Goal: Task Accomplishment & Management: Manage account settings

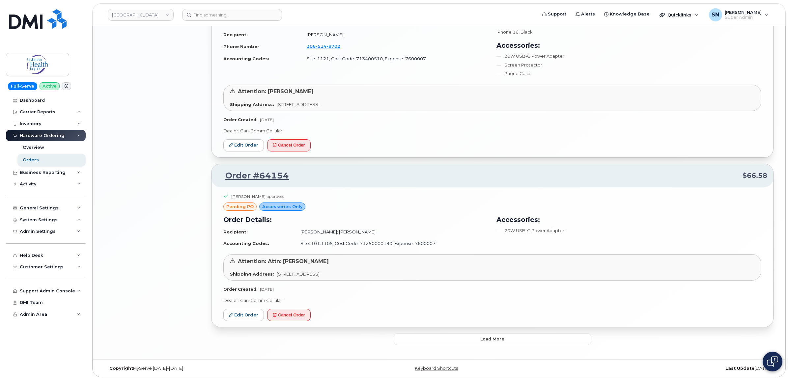
drag, startPoint x: 0, startPoint y: 0, endPoint x: 192, endPoint y: 63, distance: 201.6
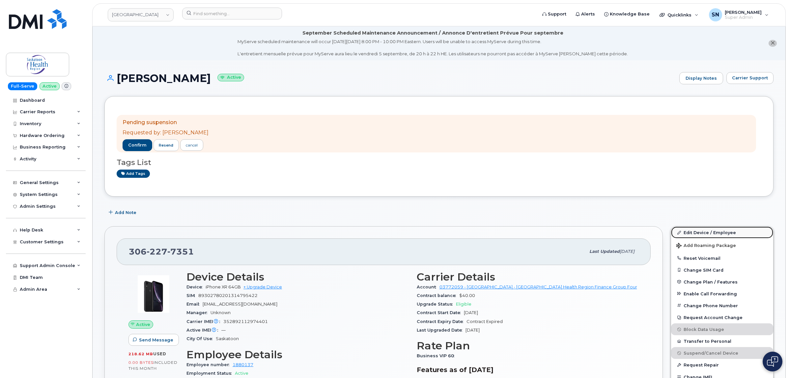
click at [737, 237] on link "Edit Device / Employee" at bounding box center [722, 233] width 102 height 12
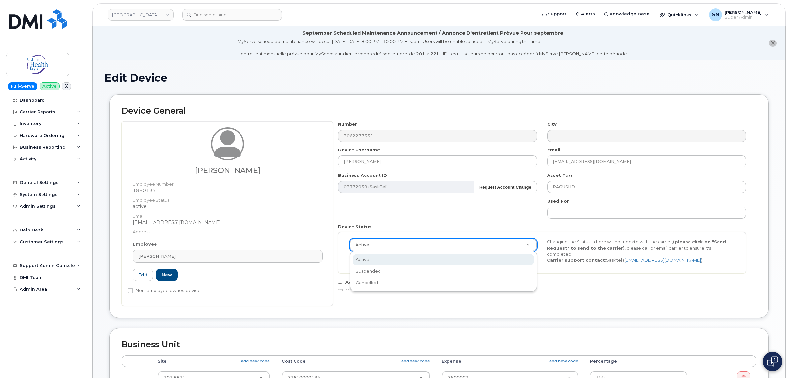
select select "18172"
select select "cancelled"
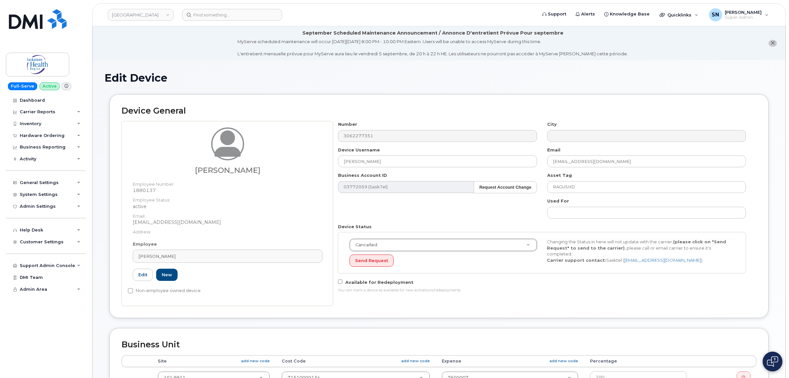
click at [434, 317] on div "Device General Don Ragush Employee Number: 1880137 Employee Status: active Emai…" at bounding box center [439, 206] width 660 height 224
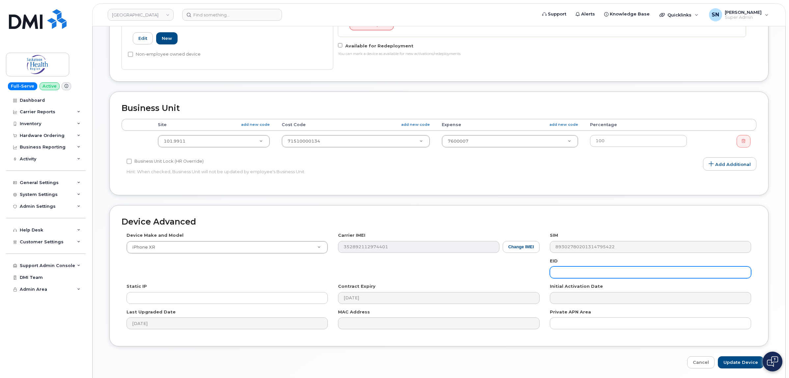
scroll to position [261, 0]
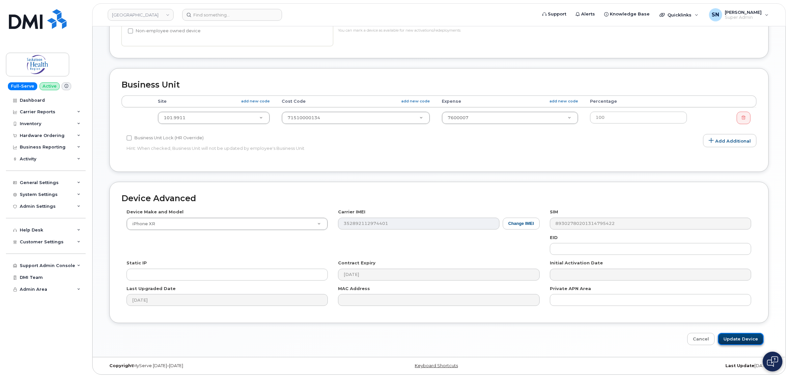
click at [751, 338] on input "Update Device" at bounding box center [741, 339] width 46 height 12
type input "Saving..."
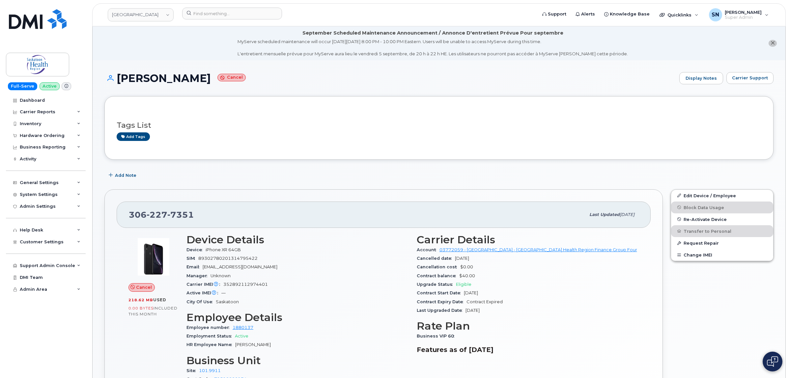
click at [771, 44] on icon "close notification" at bounding box center [773, 43] width 4 height 4
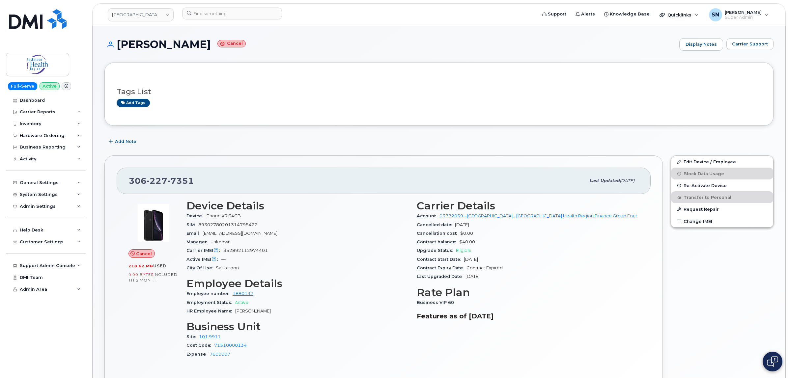
click at [266, 138] on div "Add Note" at bounding box center [439, 142] width 670 height 12
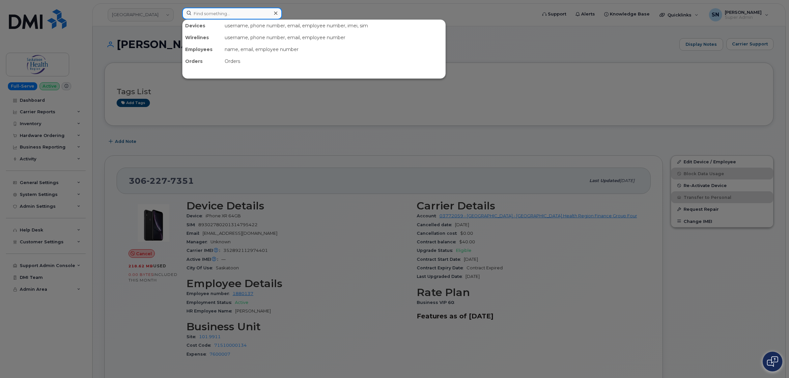
click at [262, 10] on input at bounding box center [232, 14] width 100 height 12
paste input "306.230.5172"
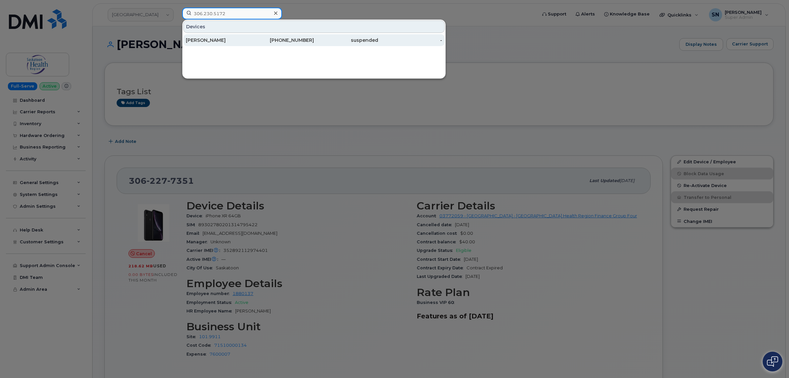
type input "306.230.5172"
click at [260, 38] on div "306-230-5172" at bounding box center [282, 40] width 64 height 7
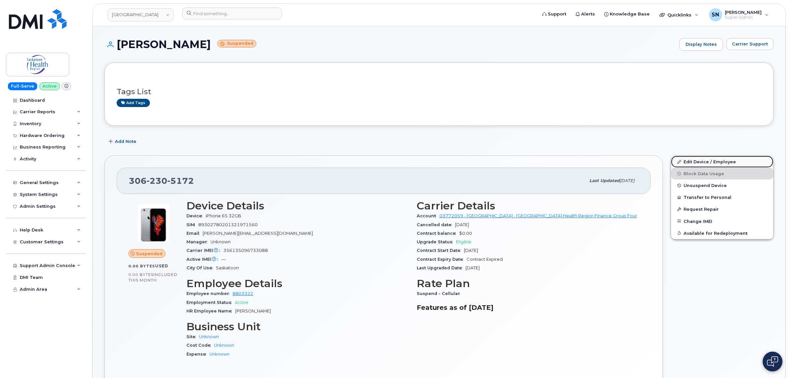
click at [687, 160] on link "Edit Device / Employee" at bounding box center [722, 162] width 102 height 12
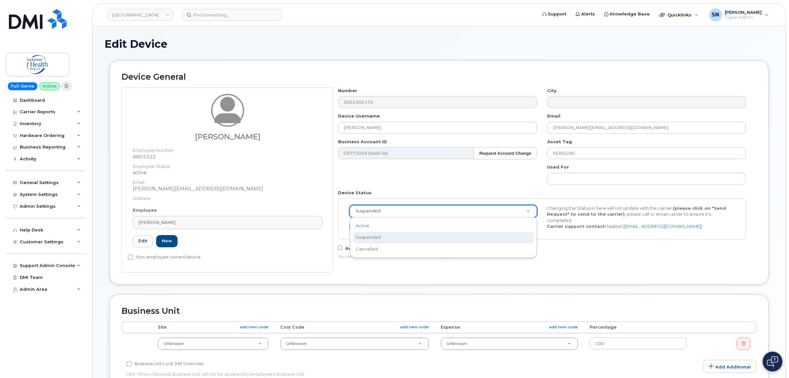
select select "18111"
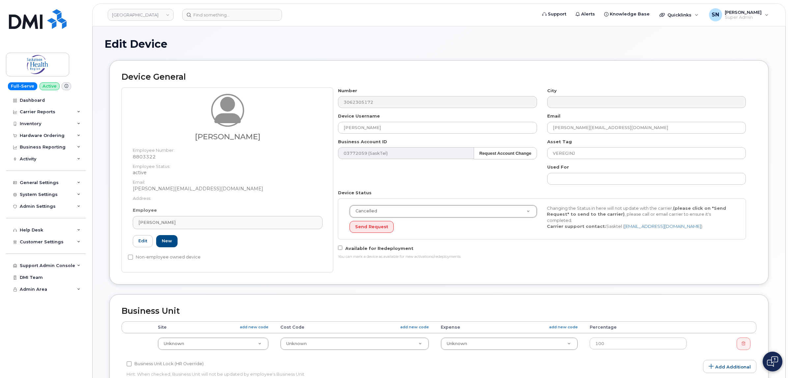
select select "cancelled"
click at [530, 287] on div "Device General Jacki Veregin Employee Number: 8803322 Employee Status: active E…" at bounding box center [439, 177] width 670 height 234
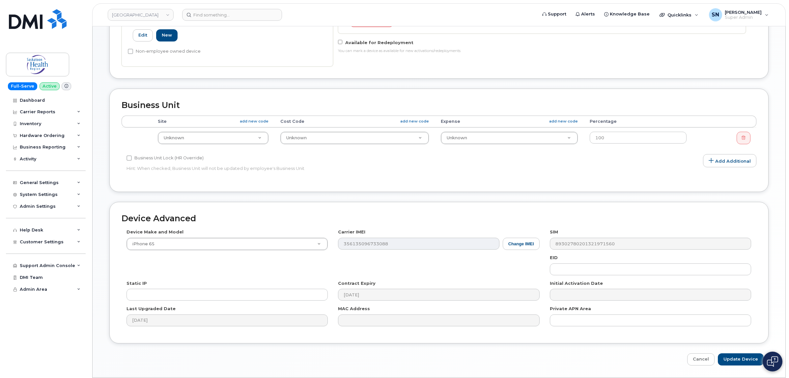
scroll to position [227, 0]
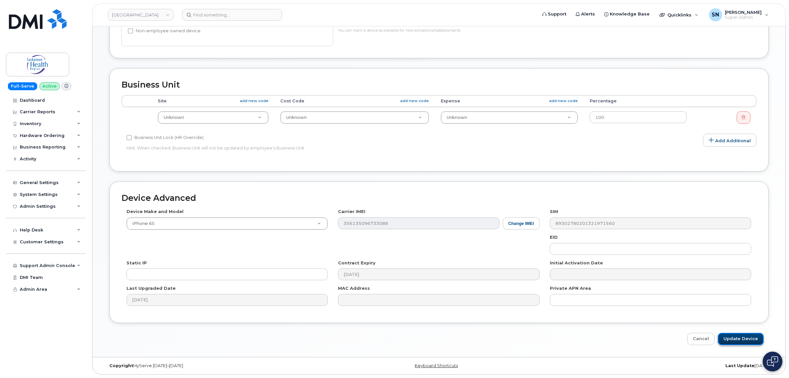
click at [733, 341] on input "Update Device" at bounding box center [741, 339] width 46 height 12
type input "Saving..."
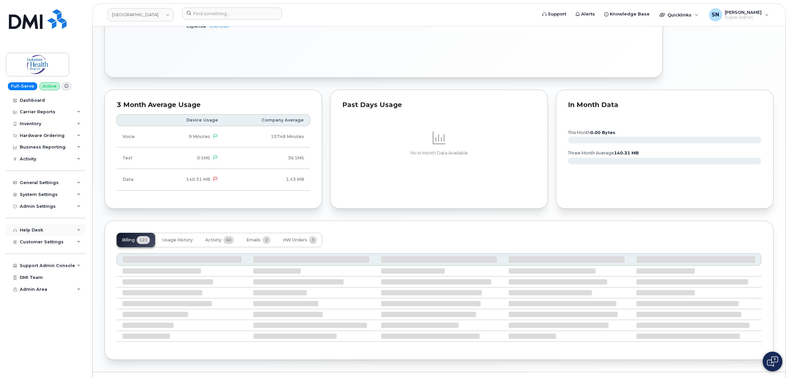
scroll to position [330, 0]
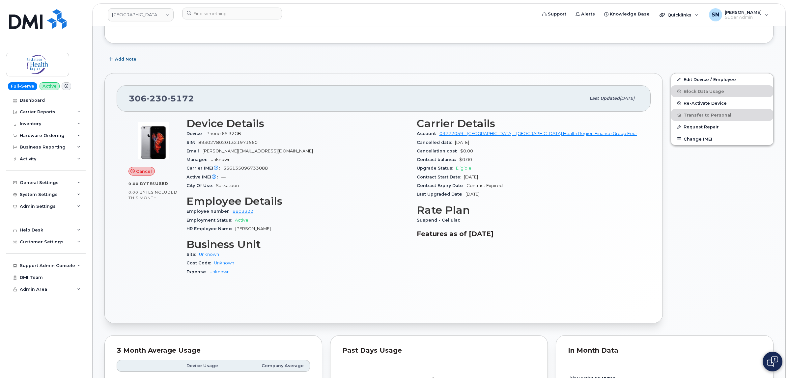
scroll to position [0, 0]
